Goal: Ask a question

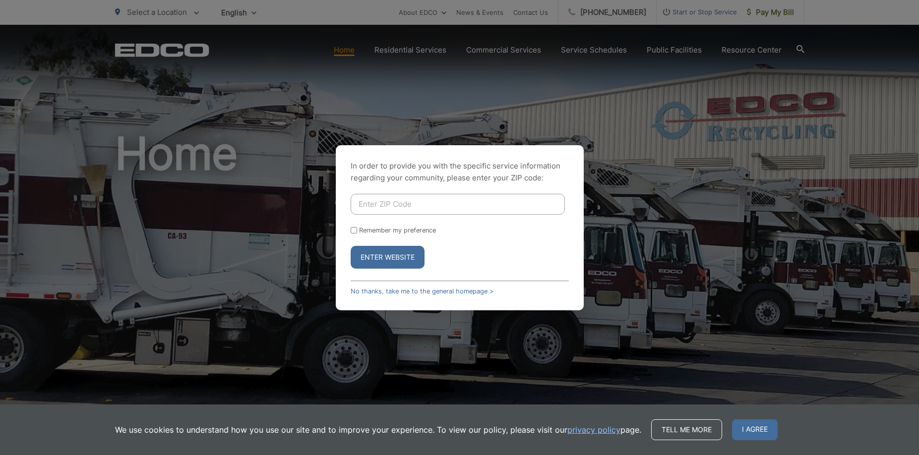
click at [367, 204] on input "Enter ZIP Code" at bounding box center [458, 204] width 214 height 21
type input "4"
type input "92067"
click at [353, 231] on input "Remember my preference" at bounding box center [354, 230] width 6 height 6
checkbox input "true"
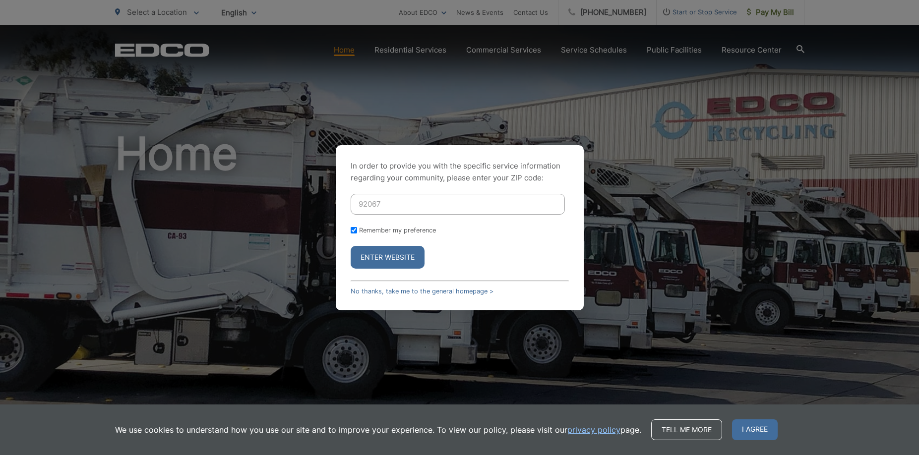
click at [383, 260] on button "Enter Website" at bounding box center [388, 257] width 74 height 23
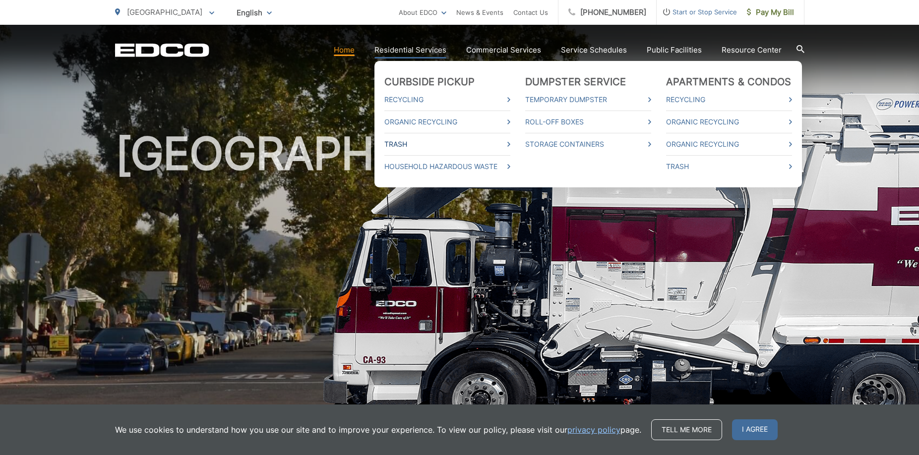
click at [403, 141] on link "Trash" at bounding box center [448, 144] width 126 height 12
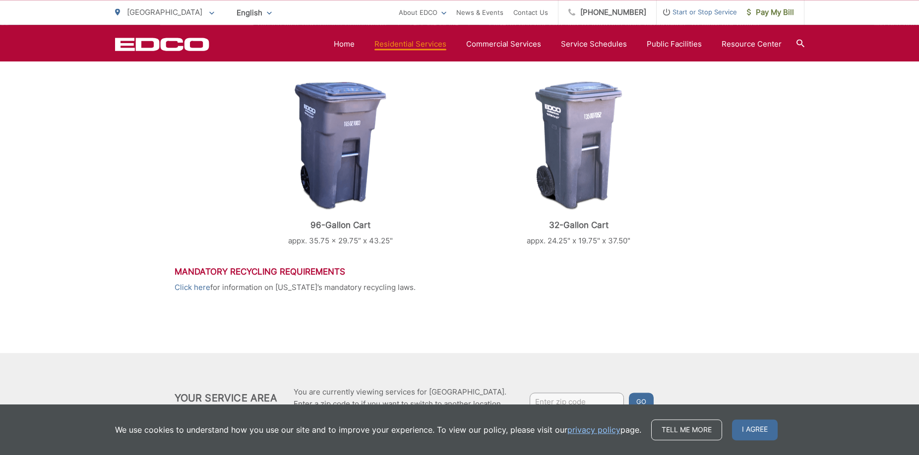
scroll to position [455, 0]
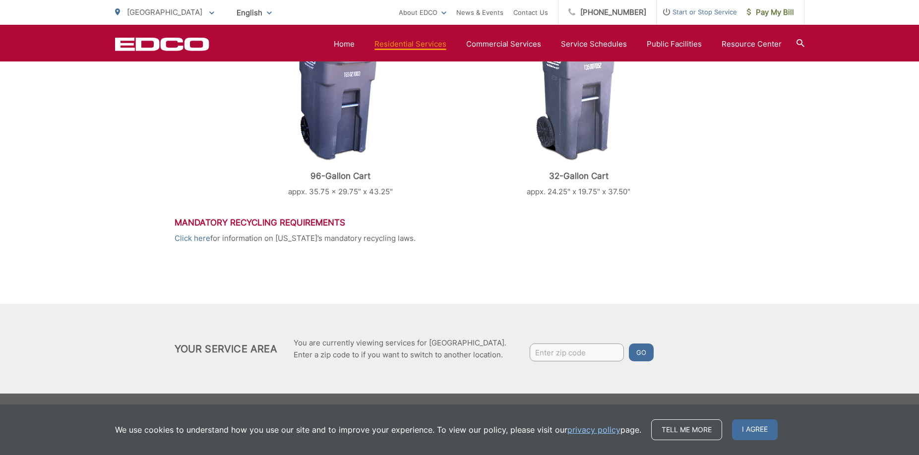
click at [629, 275] on div "Trash EDCO provides each single-family residential customer with a GRAY automat…" at bounding box center [460, 23] width 571 height 561
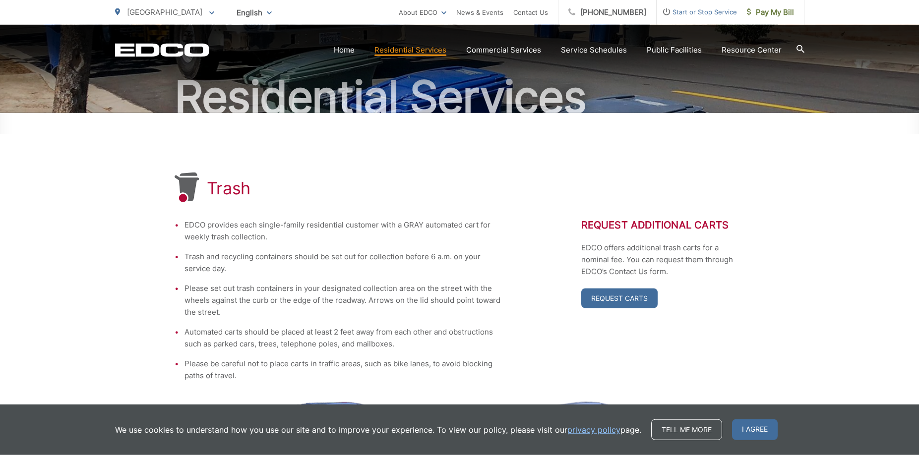
scroll to position [101, 0]
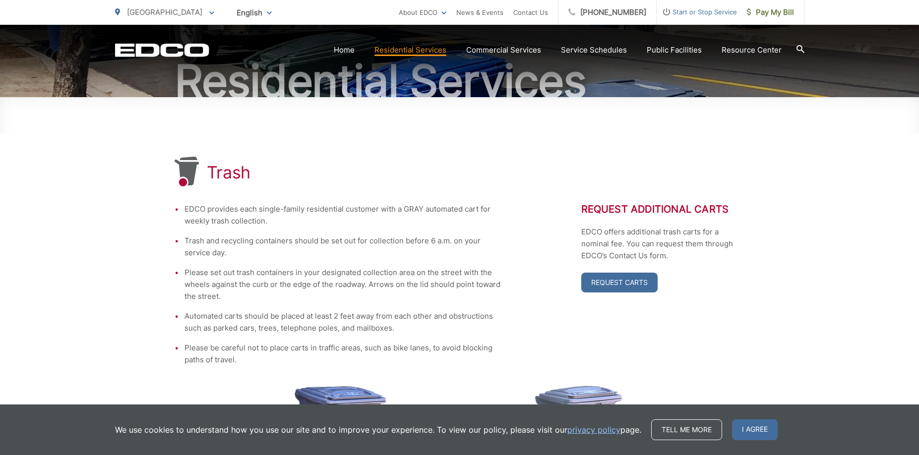
click at [87, 215] on div "Trash EDCO provides each single-family residential customer with a GRAY automat…" at bounding box center [459, 422] width 919 height 650
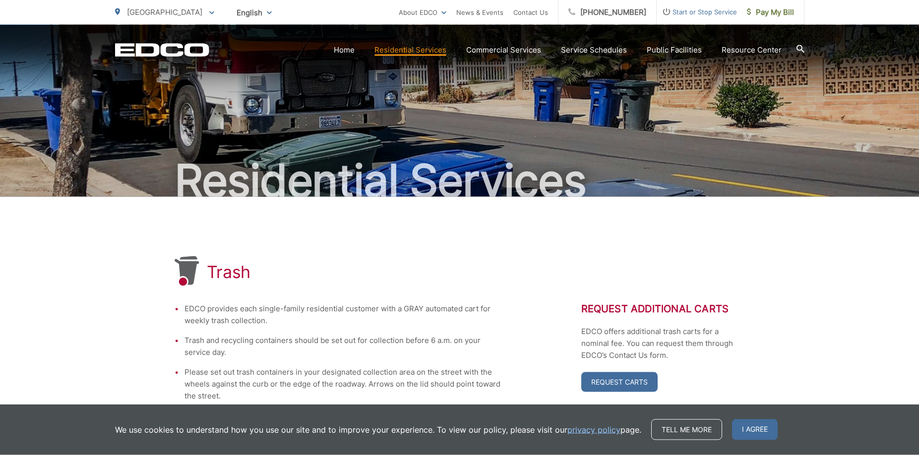
scroll to position [0, 0]
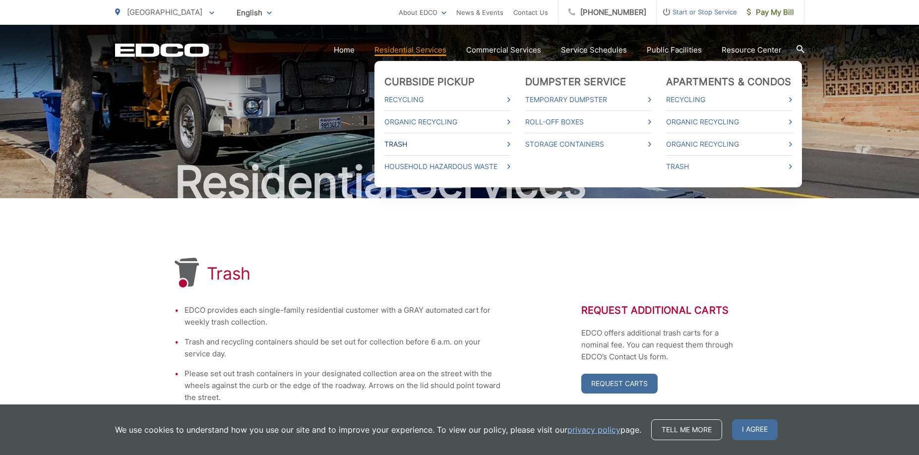
click at [400, 146] on link "Trash" at bounding box center [448, 144] width 126 height 12
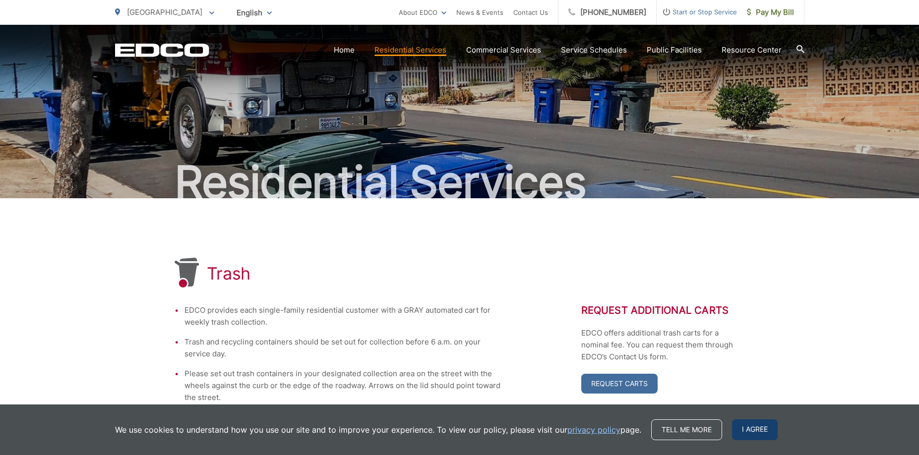
click at [757, 430] on span "I agree" at bounding box center [755, 430] width 46 height 21
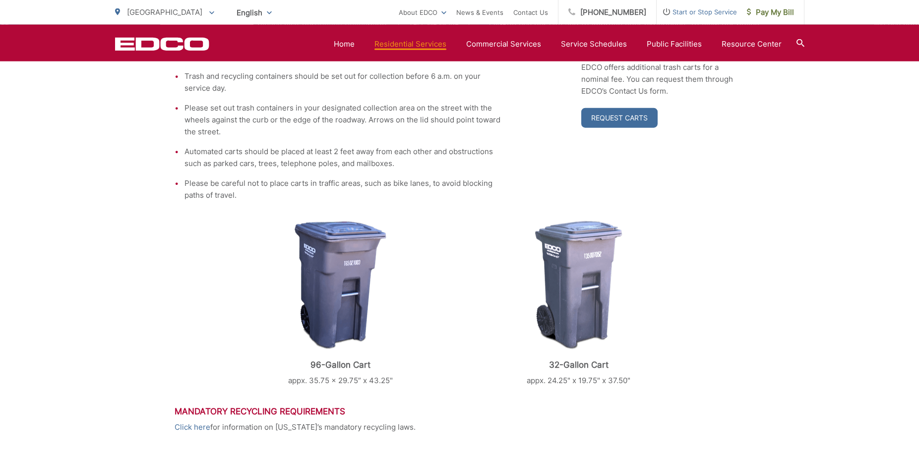
scroll to position [253, 0]
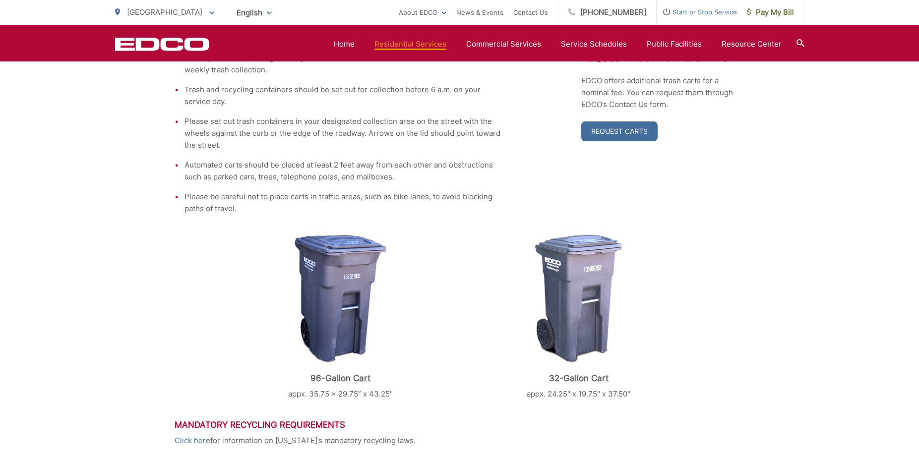
click at [373, 292] on img at bounding box center [341, 299] width 92 height 129
click at [354, 285] on img at bounding box center [341, 299] width 92 height 129
click at [603, 131] on link "Request Carts" at bounding box center [619, 132] width 76 height 20
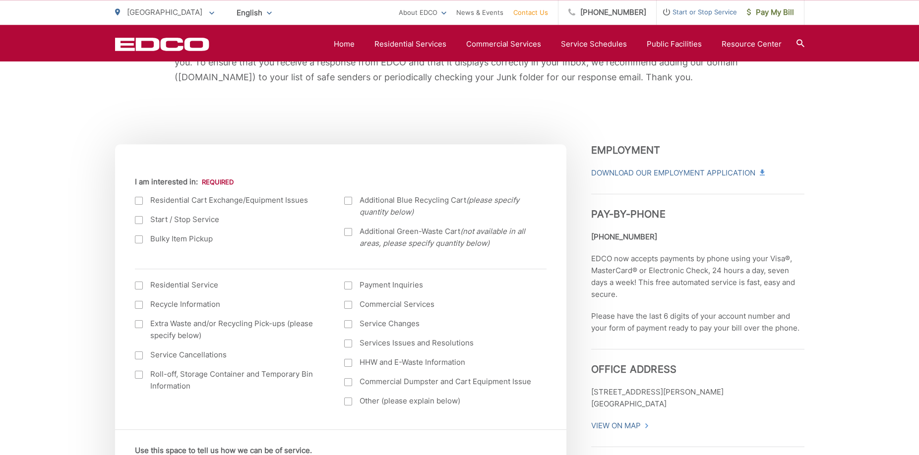
scroll to position [253, 0]
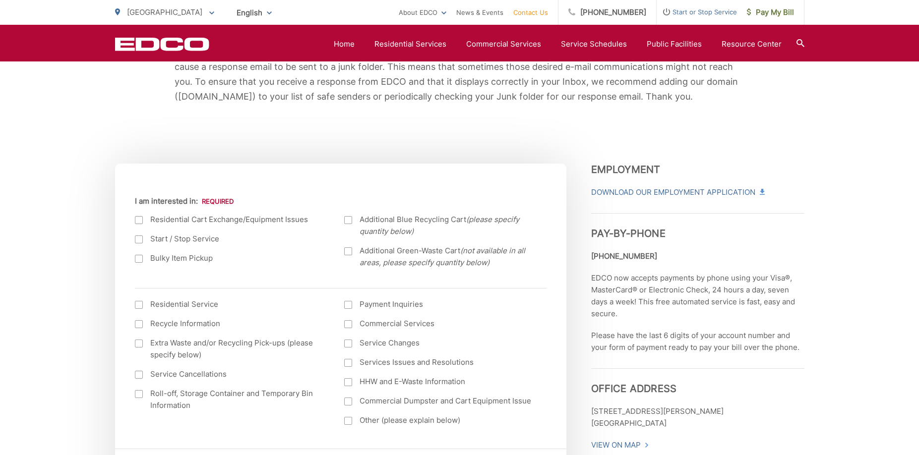
click at [142, 240] on div at bounding box center [139, 240] width 8 height 8
click at [0, 0] on input "Start / Stop Service" at bounding box center [0, 0] width 0 height 0
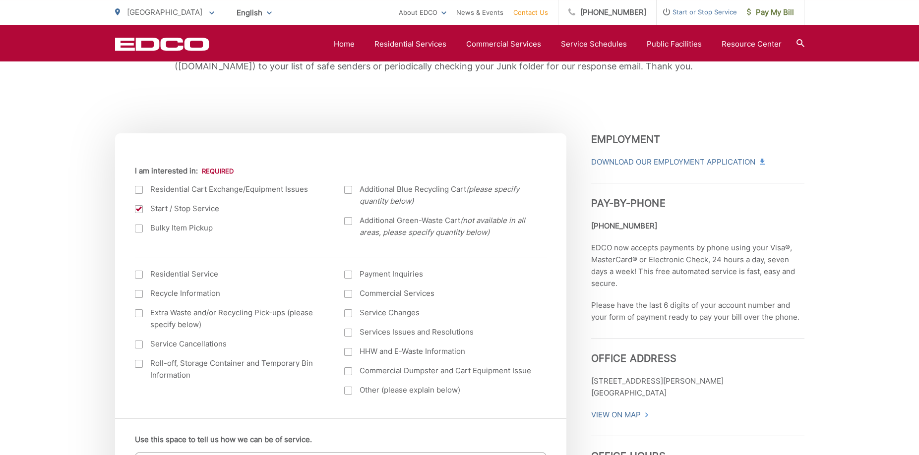
scroll to position [304, 0]
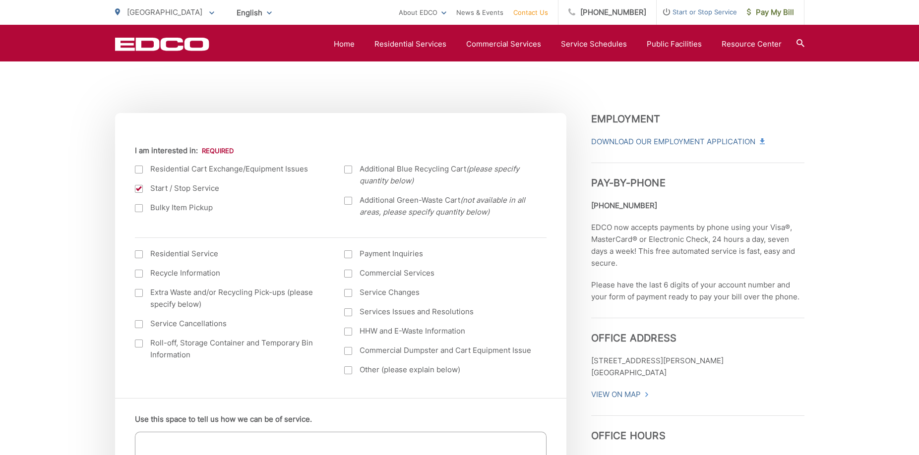
click at [144, 256] on label "Residential Service" at bounding box center [230, 254] width 190 height 12
click at [0, 0] on input "I am interested in: (continued) *" at bounding box center [0, 0] width 0 height 0
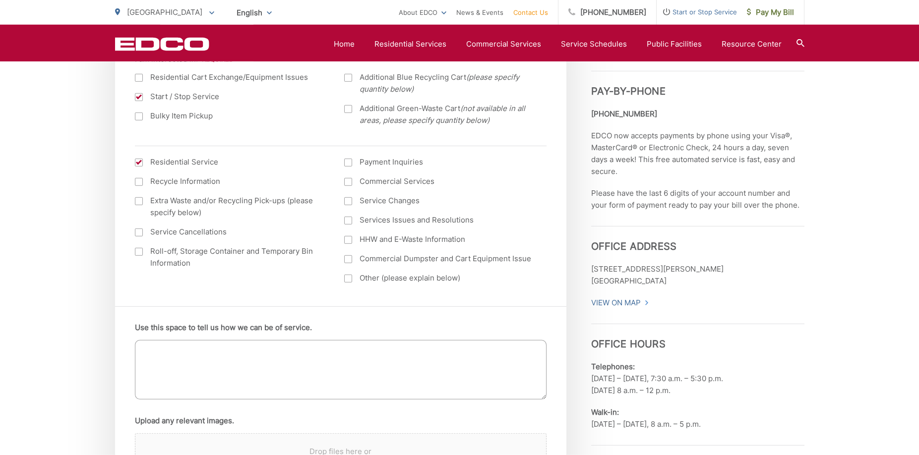
scroll to position [405, 0]
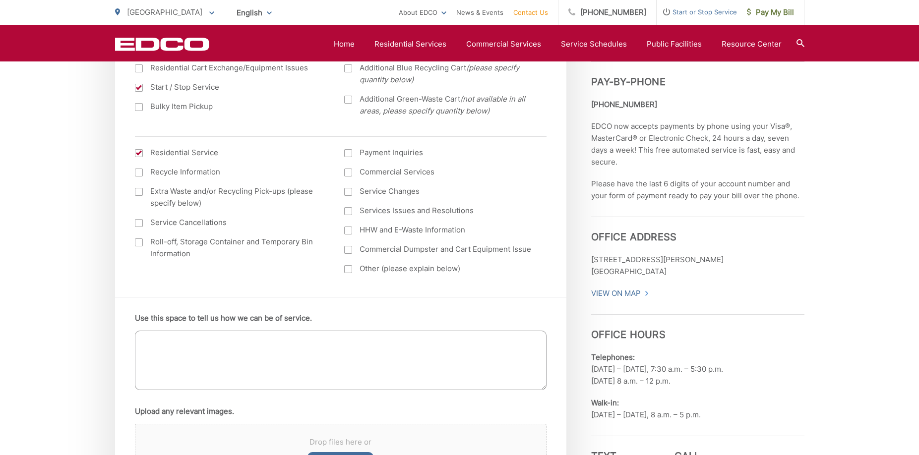
click at [145, 340] on textarea "Use this space to tell us how we can be of service." at bounding box center [341, 361] width 412 height 60
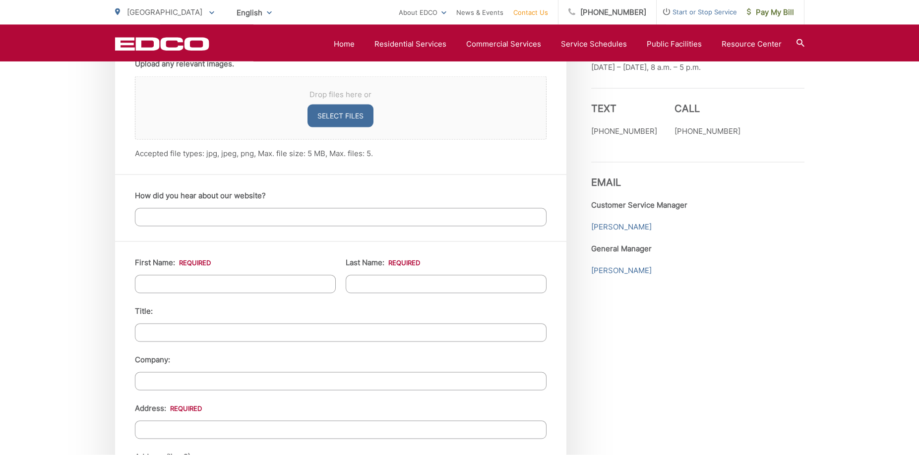
scroll to position [759, 0]
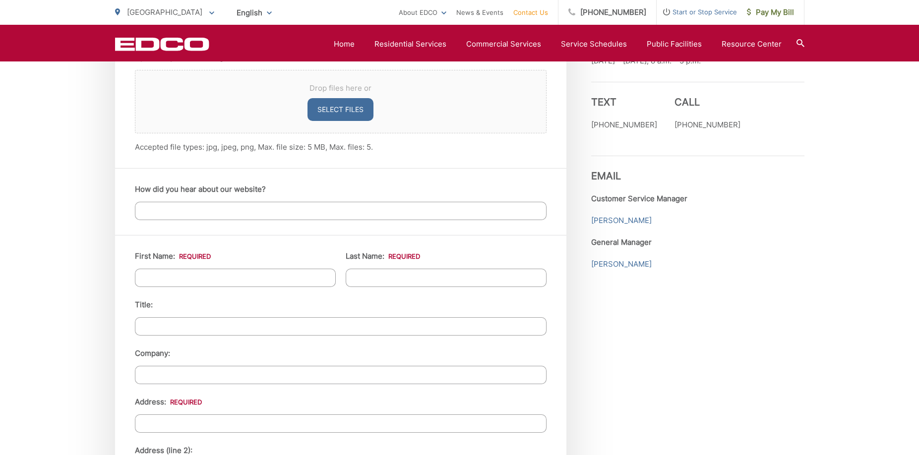
type textarea "What is the your monthly fee for trash in [GEOGRAPHIC_DATA]?"
click at [160, 278] on input "First Name: *" at bounding box center [235, 278] width 201 height 18
type input "[PERSON_NAME]"
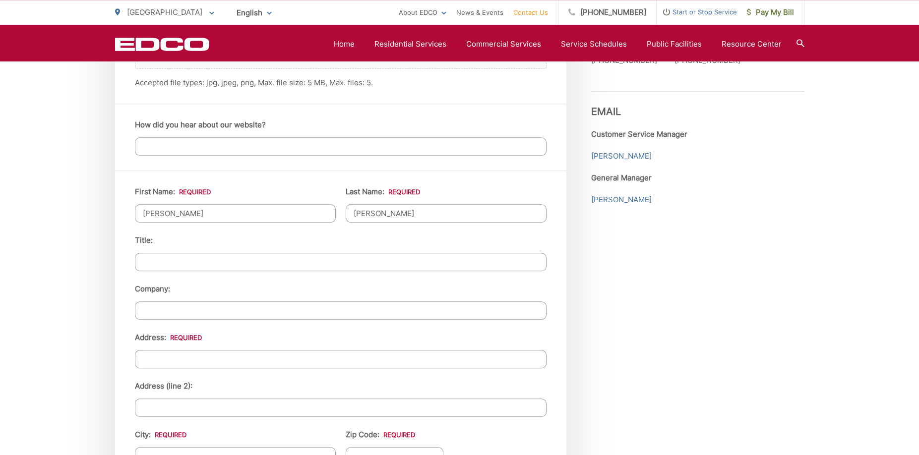
scroll to position [911, 0]
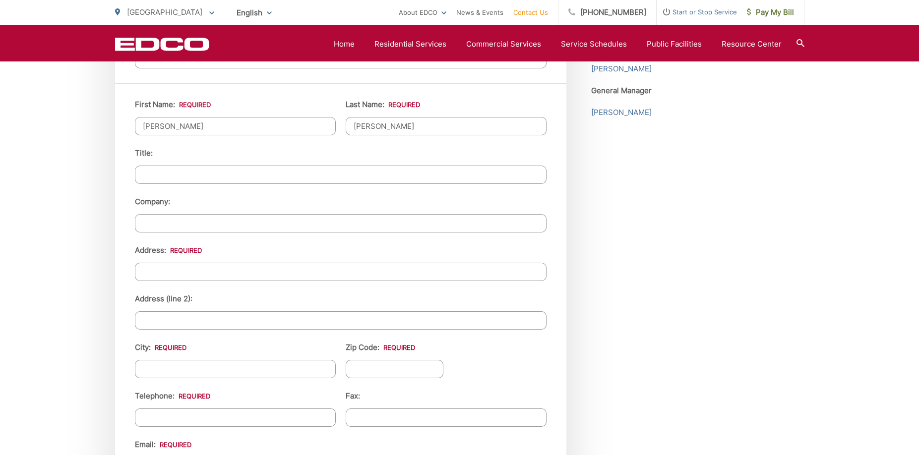
click at [165, 273] on input "Address: *" at bounding box center [341, 272] width 412 height 18
type input "5511 Codorniz"
type input "[GEOGRAPHIC_DATA]"
type input "92067"
type input "[PHONE_NUMBER]"
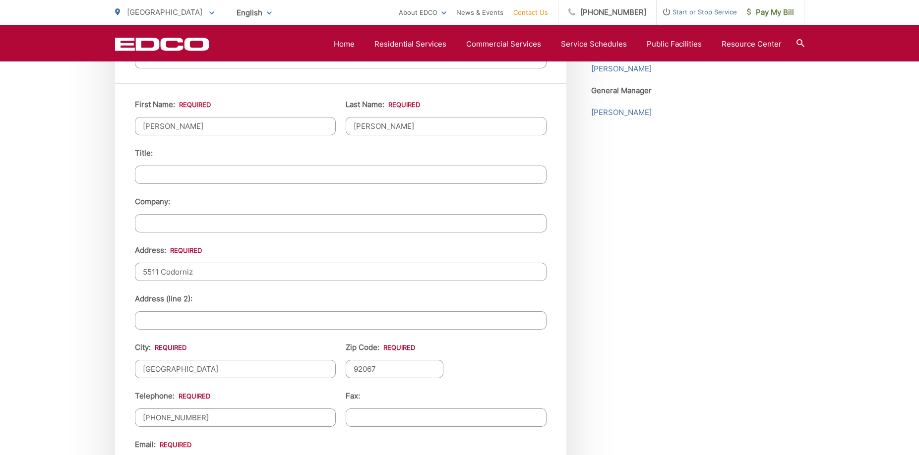
type input "(___) ___-____"
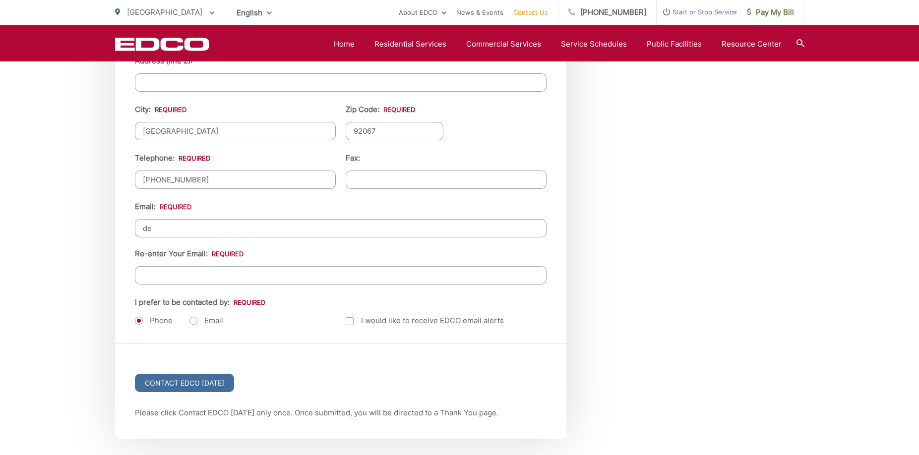
type input "d"
type input "[PERSON_NAME][EMAIL_ADDRESS][DOMAIN_NAME]"
type input "[EMAIL_ADDRESS][DOMAIN_NAME]"
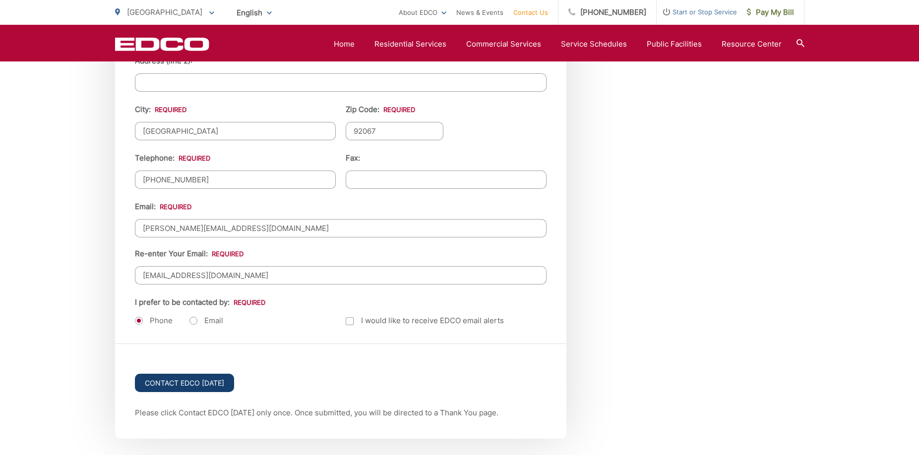
click at [189, 380] on input "Contact EDCO Today" at bounding box center [184, 383] width 99 height 18
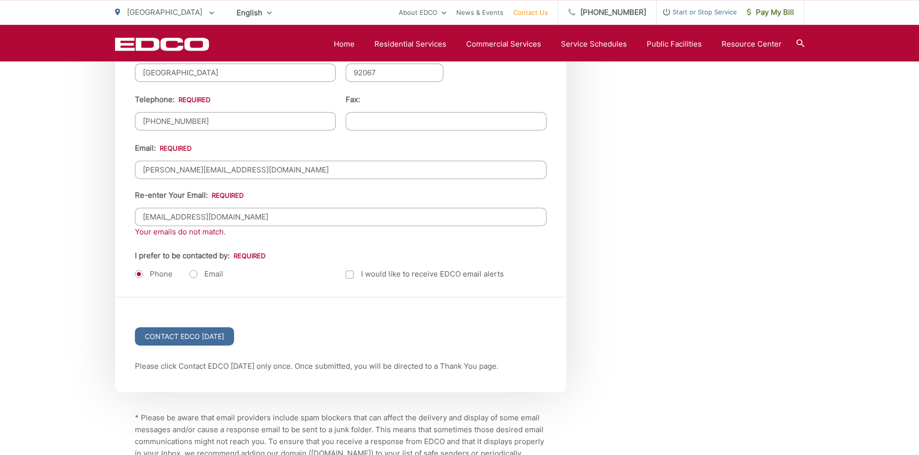
scroll to position [1265, 0]
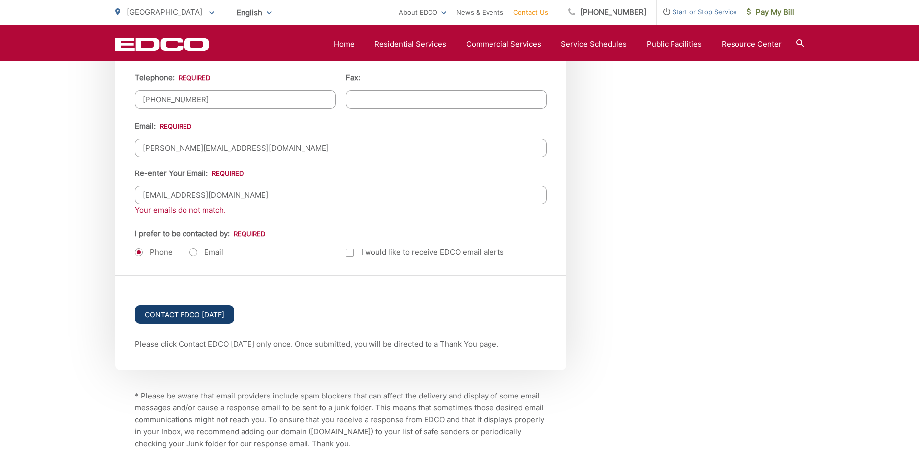
click at [171, 311] on input "Contact EDCO [DATE]" at bounding box center [184, 315] width 99 height 18
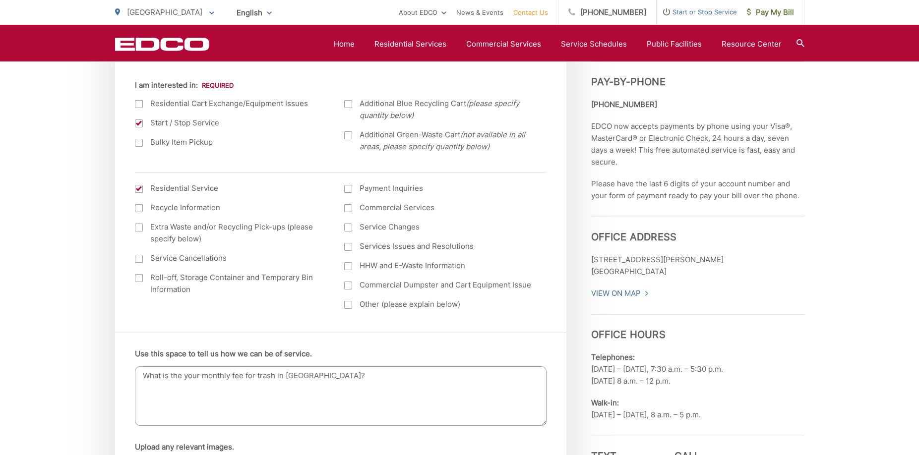
scroll to position [455, 0]
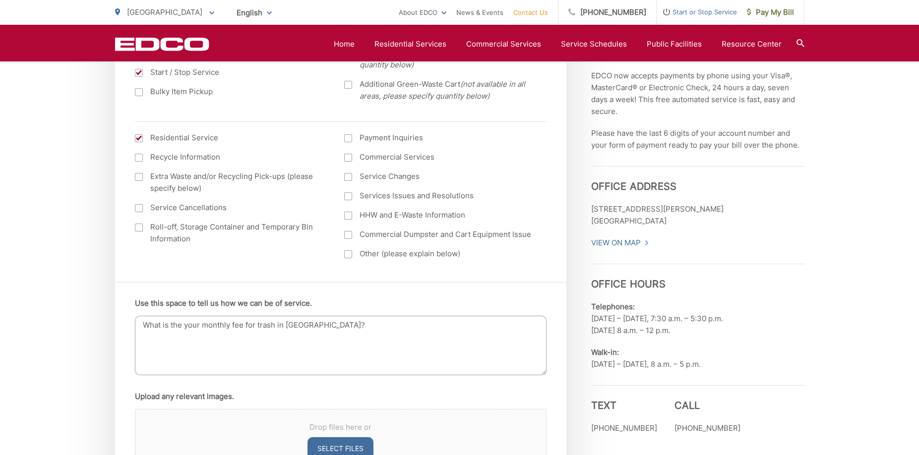
click at [350, 322] on textarea "What is the your monthly fee for trash in [GEOGRAPHIC_DATA]?" at bounding box center [341, 346] width 412 height 60
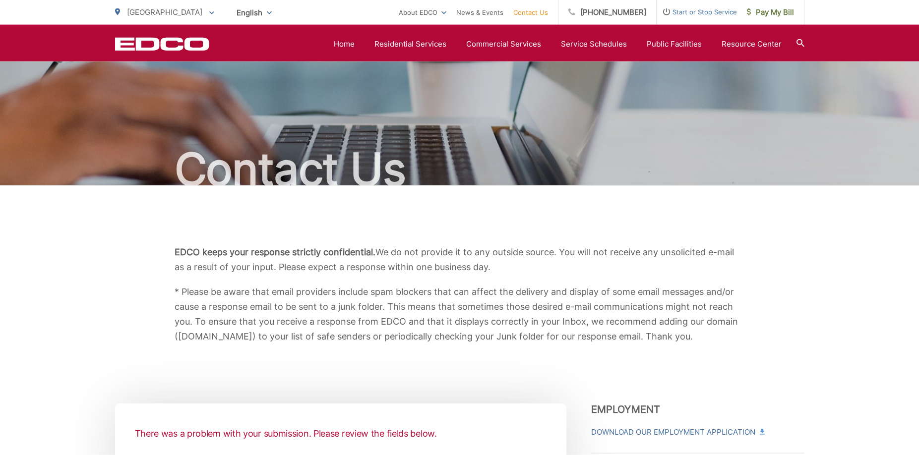
scroll to position [0, 0]
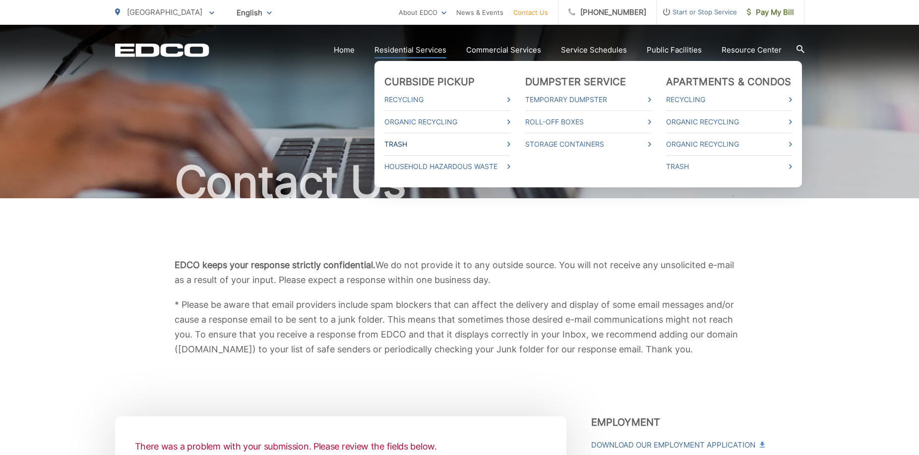
click at [409, 144] on link "Trash" at bounding box center [448, 144] width 126 height 12
